Goal: Find specific page/section: Find specific page/section

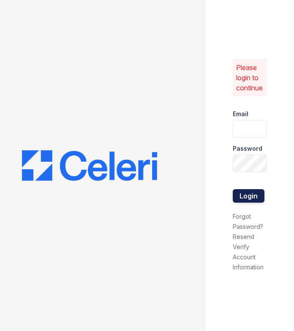
type input "[EMAIL_ADDRESS][DOMAIN_NAME]"
click at [238, 197] on button "Login" at bounding box center [249, 196] width 32 height 14
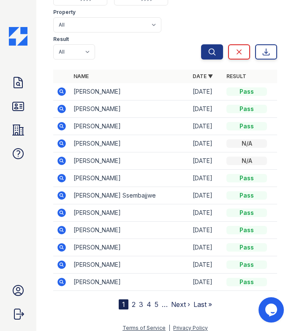
scroll to position [122, 0]
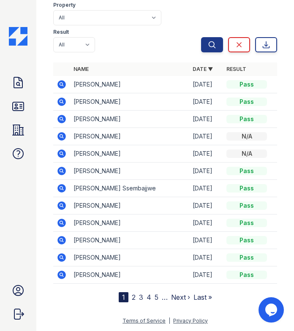
click at [128, 297] on nav "1 2 3 4 5 … Next › Last »" at bounding box center [165, 297] width 93 height 10
click at [132, 297] on nav "1 2 3 4 5 … Next › Last »" at bounding box center [165, 297] width 93 height 10
click at [132, 297] on link "2" at bounding box center [134, 297] width 4 height 8
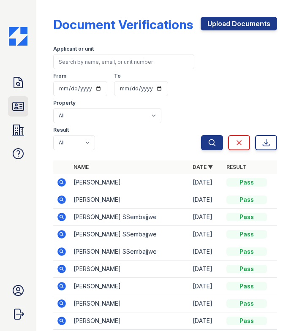
click at [24, 108] on icon at bounding box center [18, 106] width 11 height 8
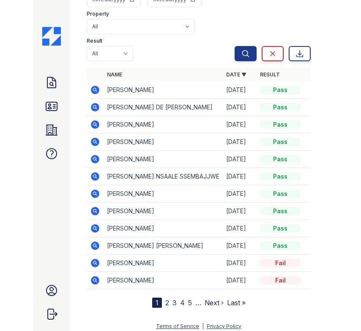
scroll to position [95, 0]
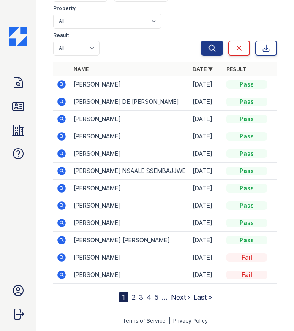
click at [132, 298] on nav "1 2 3 4 5 … Next › Last »" at bounding box center [165, 297] width 93 height 10
click at [132, 296] on link "2" at bounding box center [134, 297] width 4 height 8
